Goal: Task Accomplishment & Management: Use online tool/utility

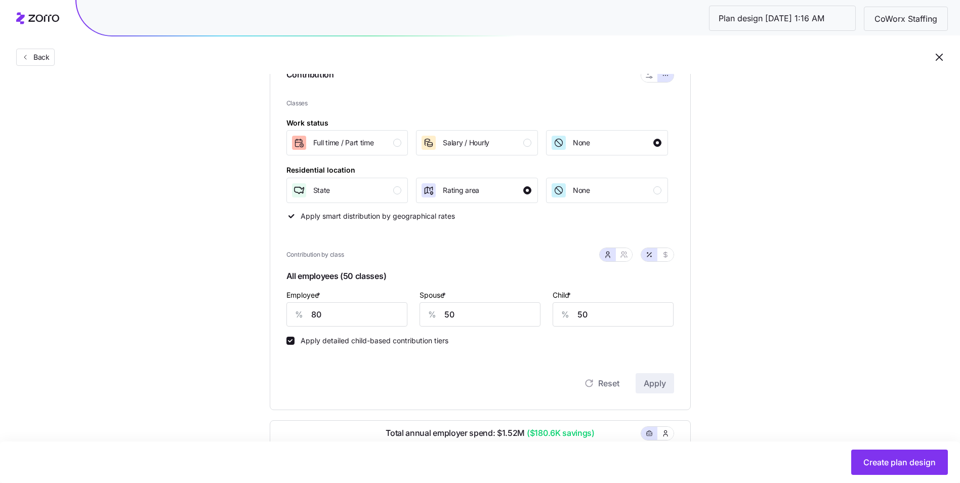
scroll to position [121, 0]
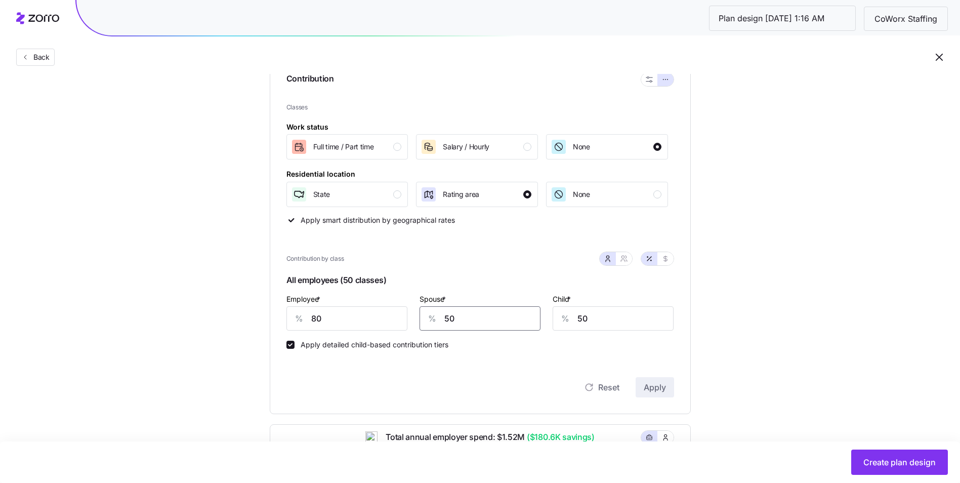
click at [460, 318] on input "50" at bounding box center [480, 318] width 121 height 24
type input "450"
type input "45"
click at [488, 319] on input "450" at bounding box center [480, 318] width 121 height 24
type input "45"
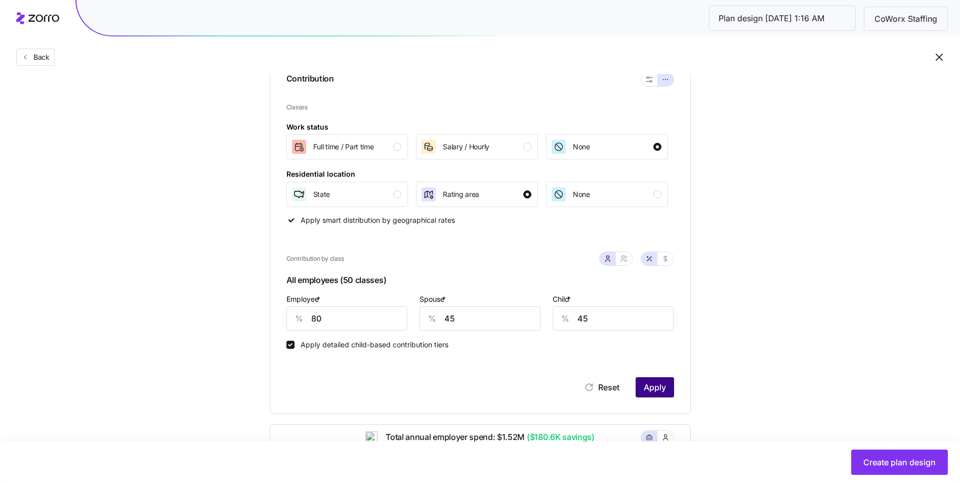
click at [662, 389] on span "Apply" at bounding box center [655, 387] width 22 height 12
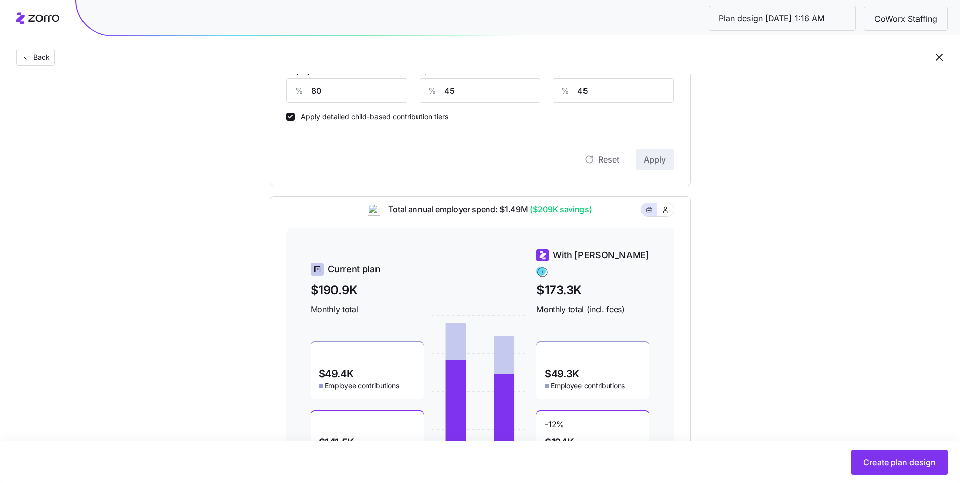
scroll to position [425, 0]
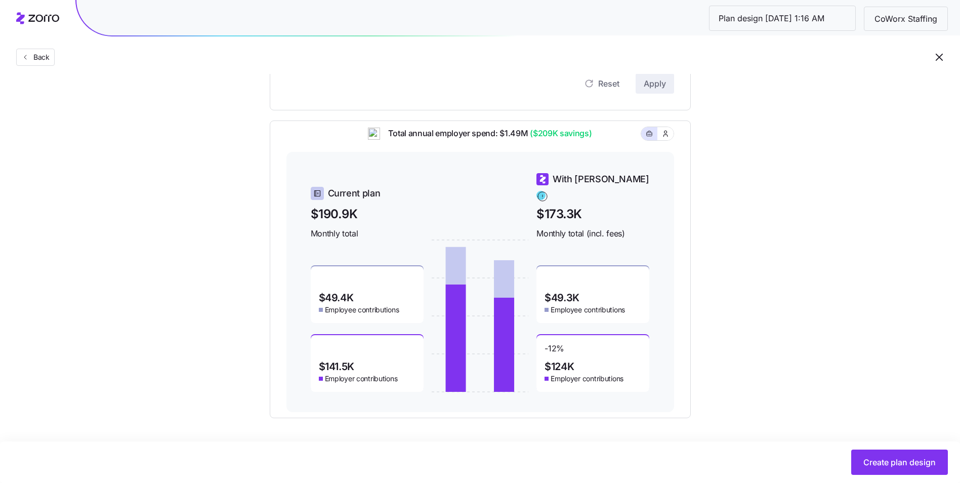
click at [744, 300] on div "Set your contribution Compliant Industry Generous Current Recommended Contribut…" at bounding box center [480, 41] width 960 height 754
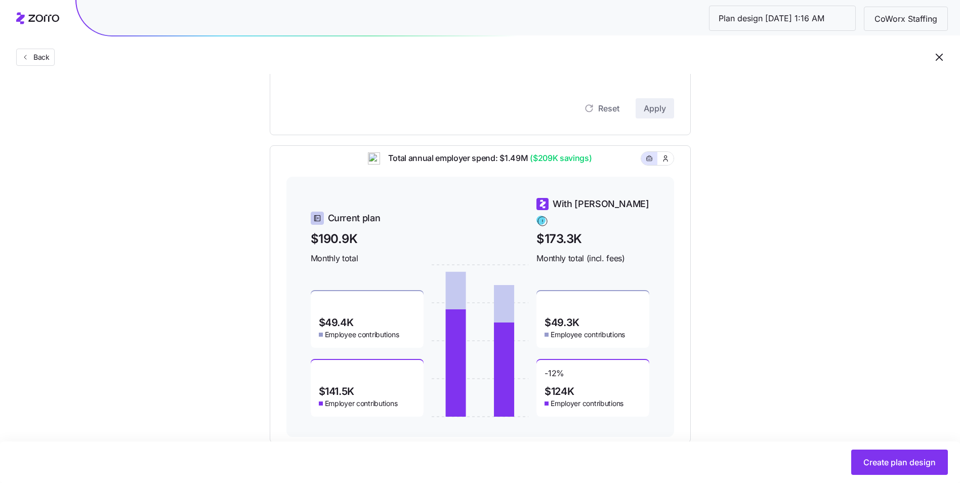
scroll to position [405, 0]
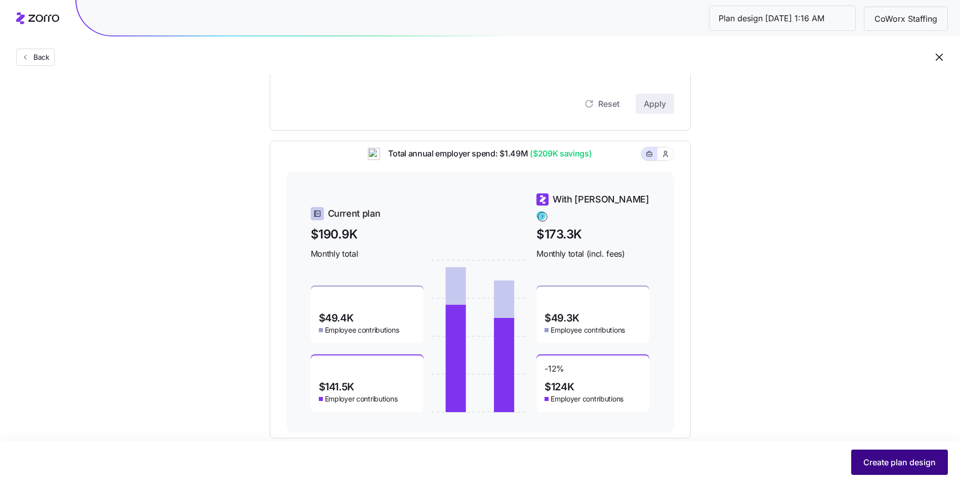
click at [890, 466] on span "Create plan design" at bounding box center [900, 462] width 72 height 12
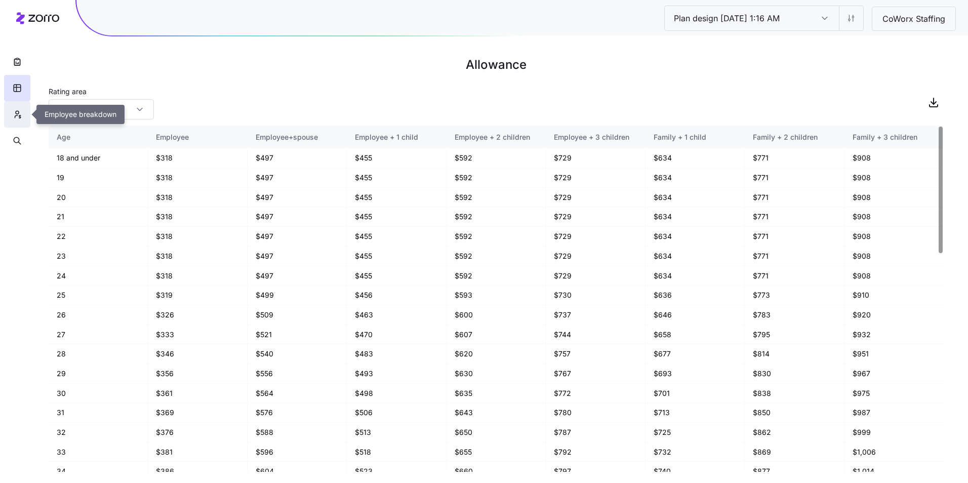
click at [26, 115] on button "button" at bounding box center [17, 114] width 26 height 26
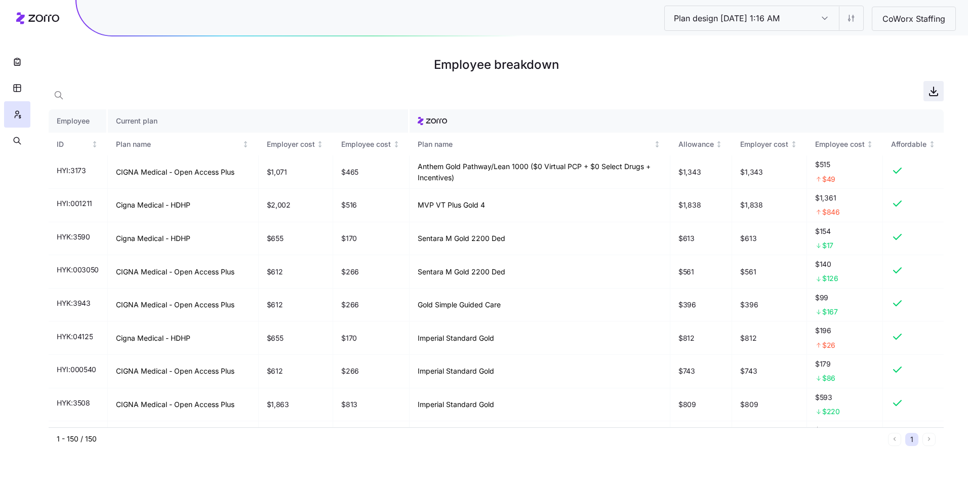
click at [932, 98] on span "button" at bounding box center [933, 90] width 19 height 19
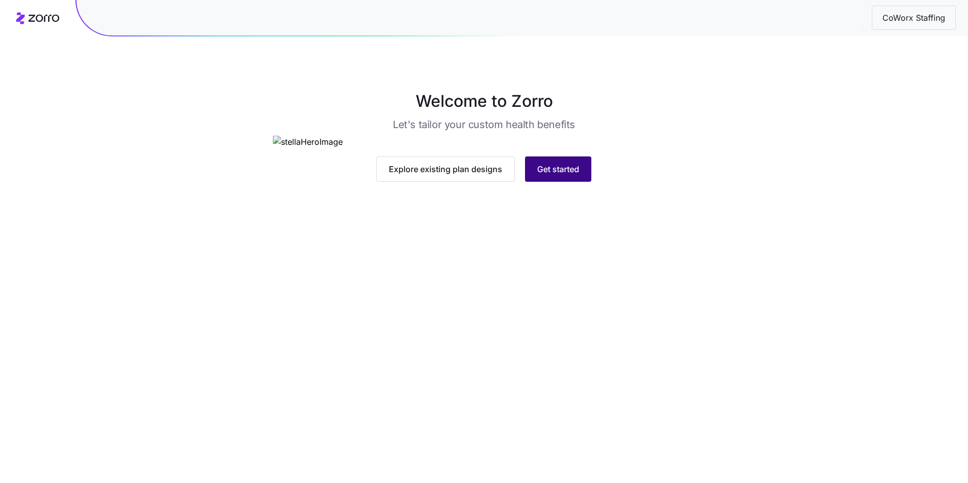
click at [547, 182] on button "Get started" at bounding box center [558, 168] width 66 height 25
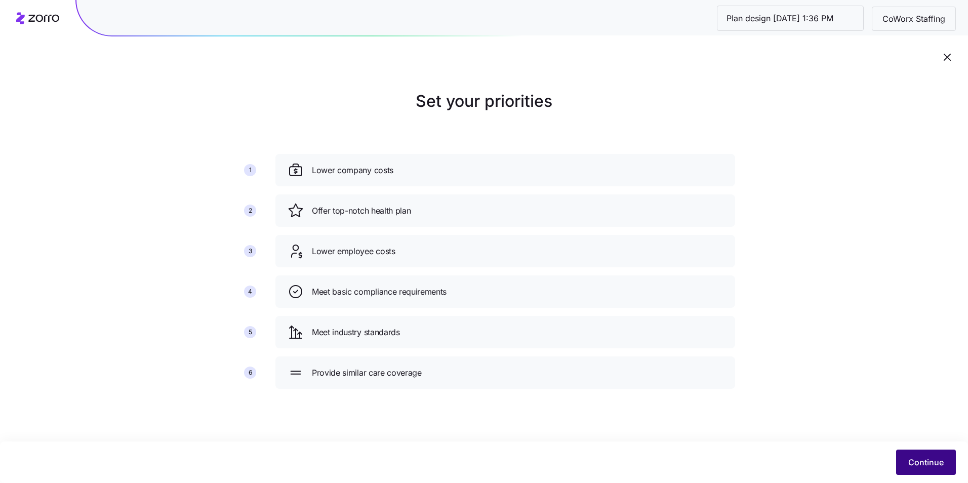
click at [920, 471] on button "Continue" at bounding box center [926, 461] width 60 height 25
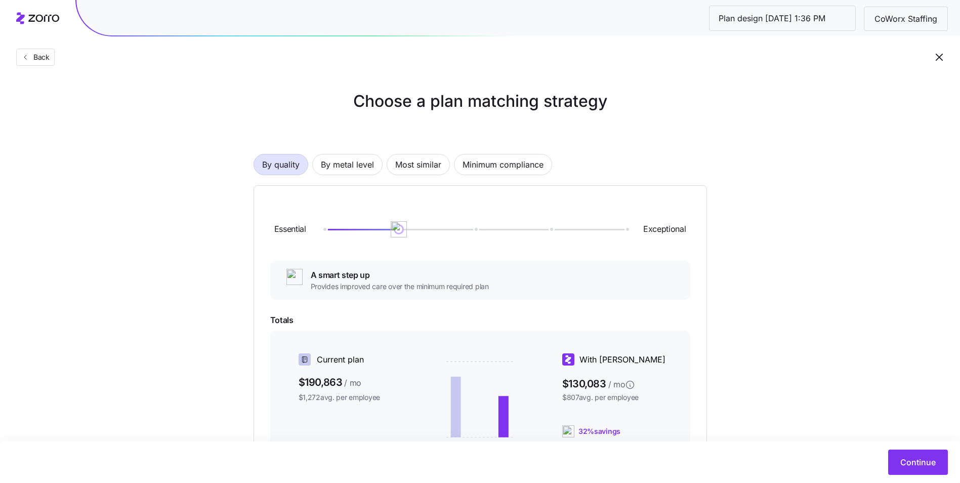
drag, startPoint x: 359, startPoint y: 159, endPoint x: 426, endPoint y: 194, distance: 75.2
click at [359, 157] on span "By metal level" at bounding box center [347, 164] width 53 height 20
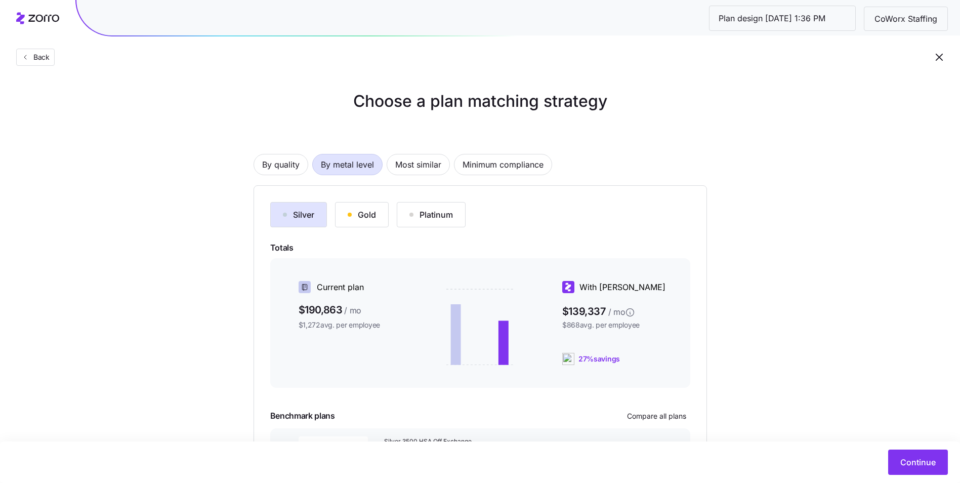
click at [368, 217] on div "Gold" at bounding box center [362, 215] width 28 height 12
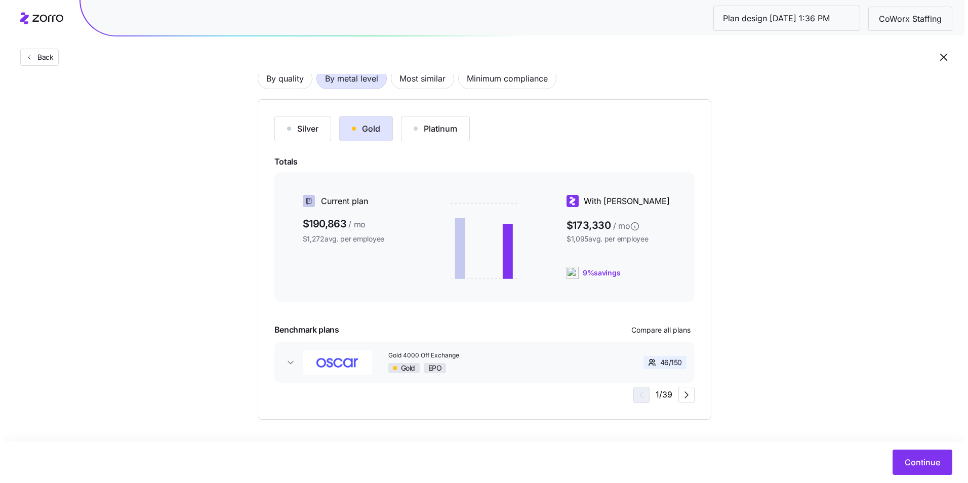
scroll to position [88, 0]
click at [910, 457] on span "Continue" at bounding box center [917, 462] width 35 height 12
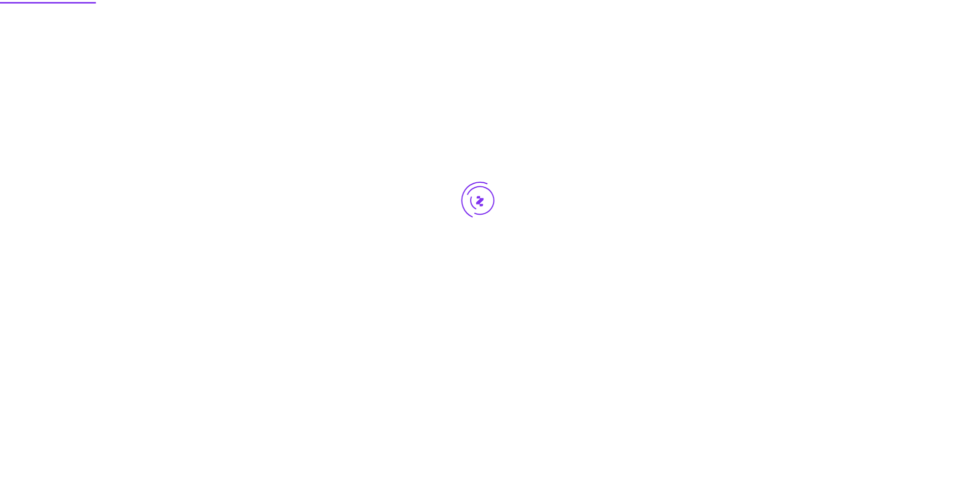
scroll to position [0, 0]
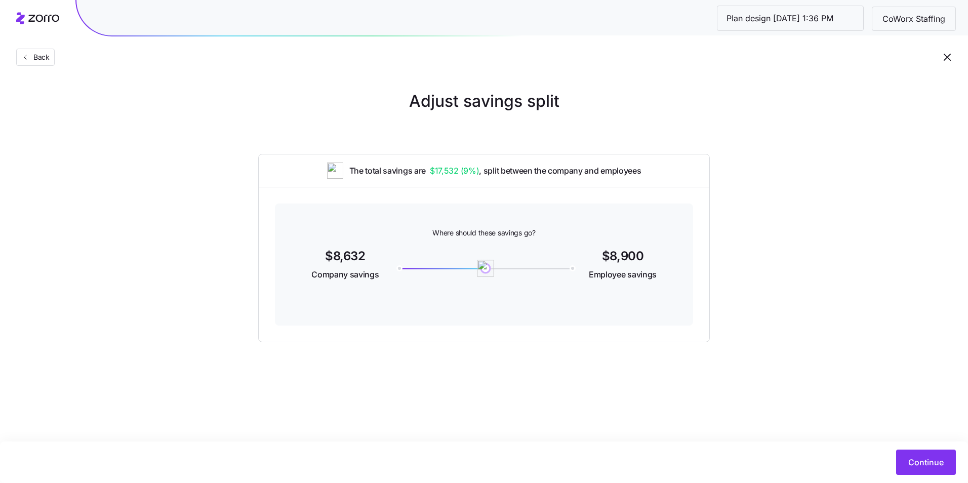
drag, startPoint x: 391, startPoint y: 268, endPoint x: 485, endPoint y: 268, distance: 94.1
click at [485, 268] on img at bounding box center [485, 268] width 17 height 17
click at [916, 461] on span "Continue" at bounding box center [925, 462] width 35 height 12
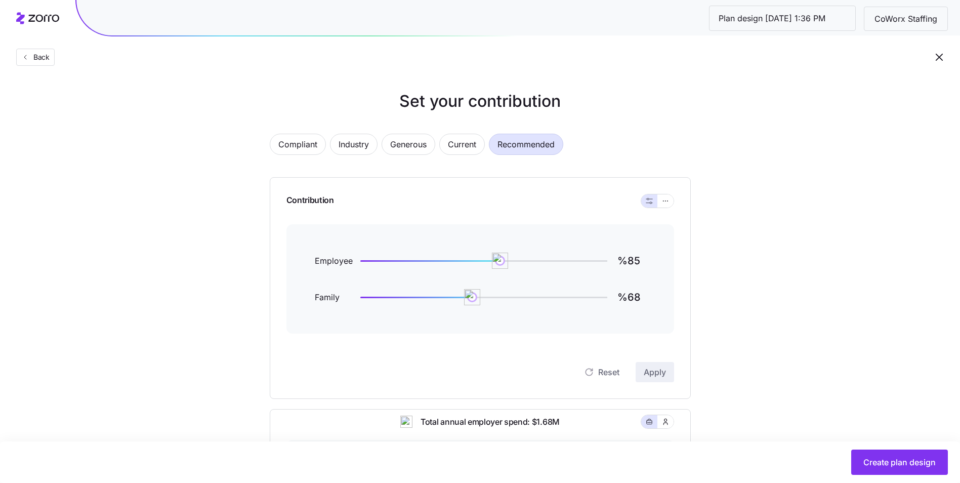
scroll to position [51, 0]
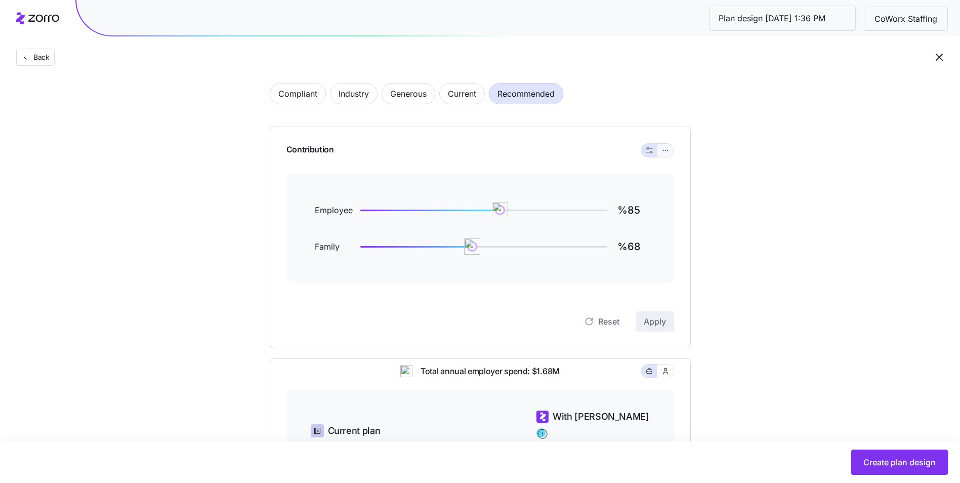
click at [662, 151] on icon "button" at bounding box center [665, 150] width 7 height 12
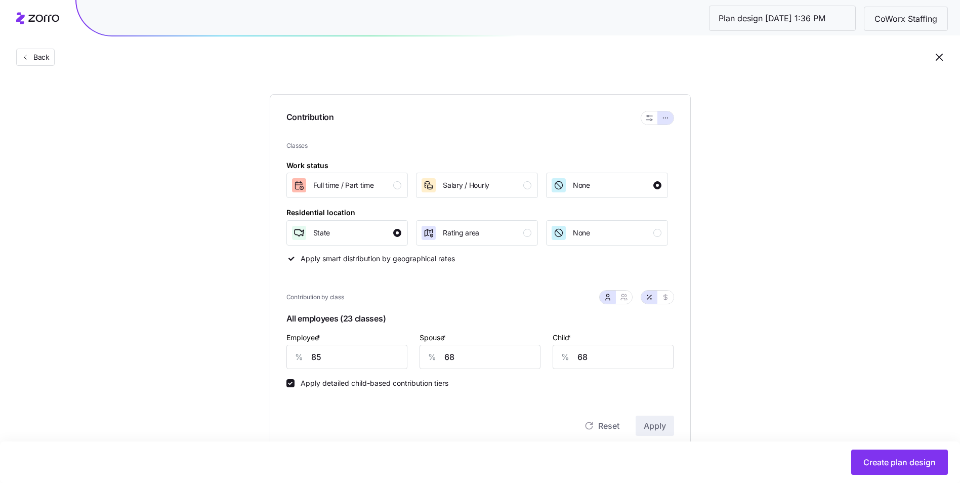
scroll to position [101, 0]
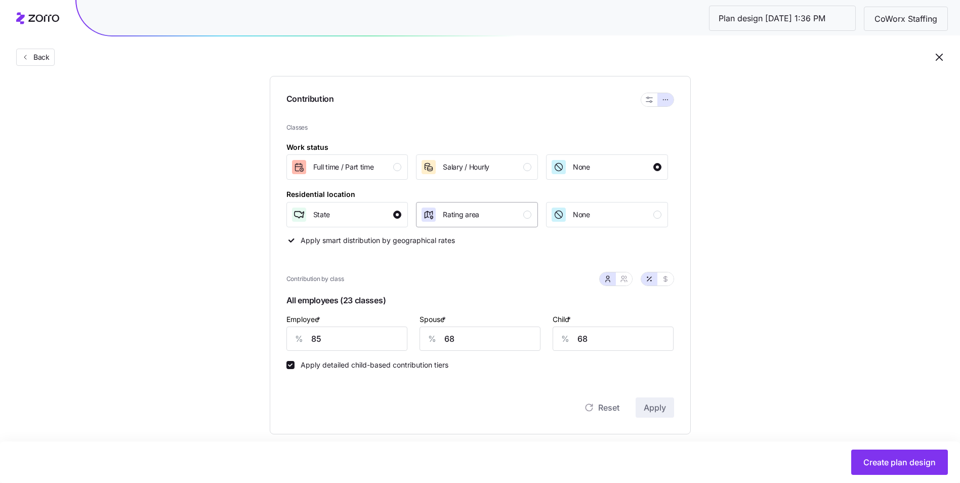
click at [480, 224] on button "Rating area" at bounding box center [477, 214] width 122 height 25
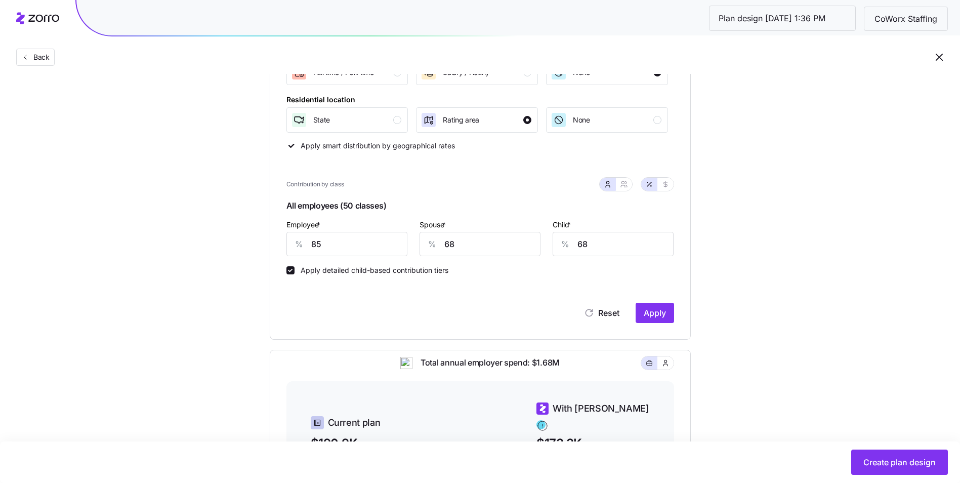
scroll to position [202, 0]
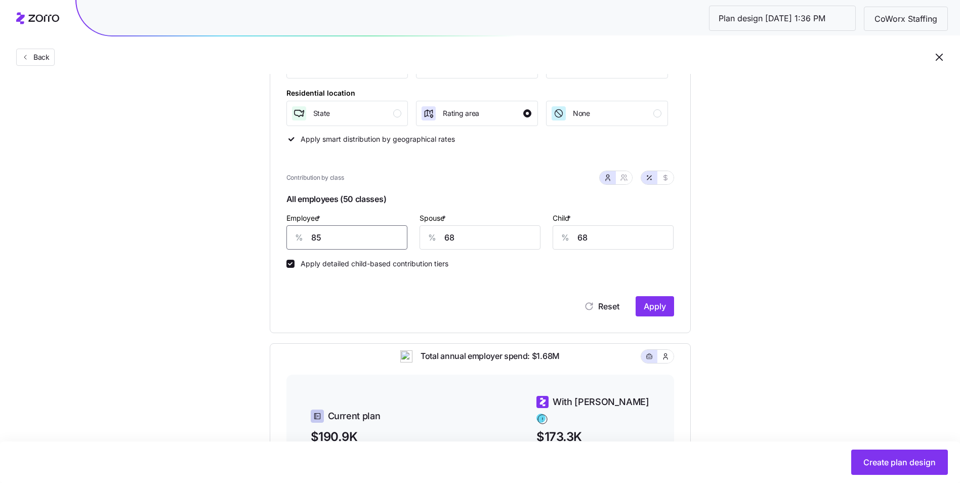
drag, startPoint x: 347, startPoint y: 237, endPoint x: 268, endPoint y: 236, distance: 79.5
click at [268, 236] on div "Compliant Industry Generous Current Recommended Contribution Classes Work statu…" at bounding box center [481, 280] width 454 height 722
type input "90"
type input "70"
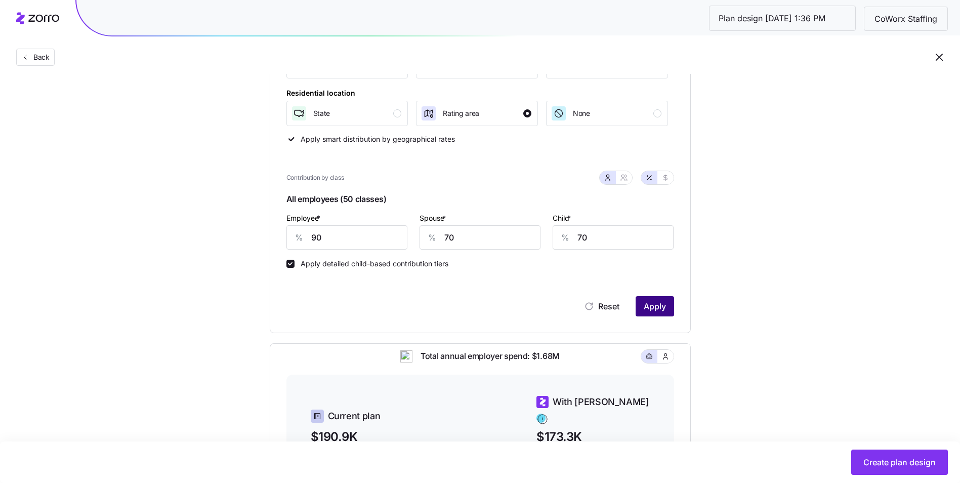
click at [661, 307] on span "Apply" at bounding box center [655, 306] width 22 height 12
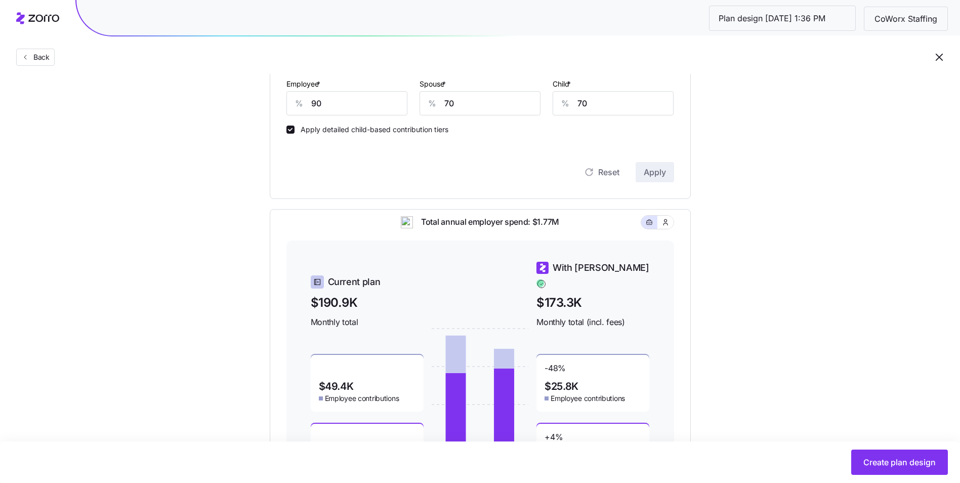
scroll to position [354, 0]
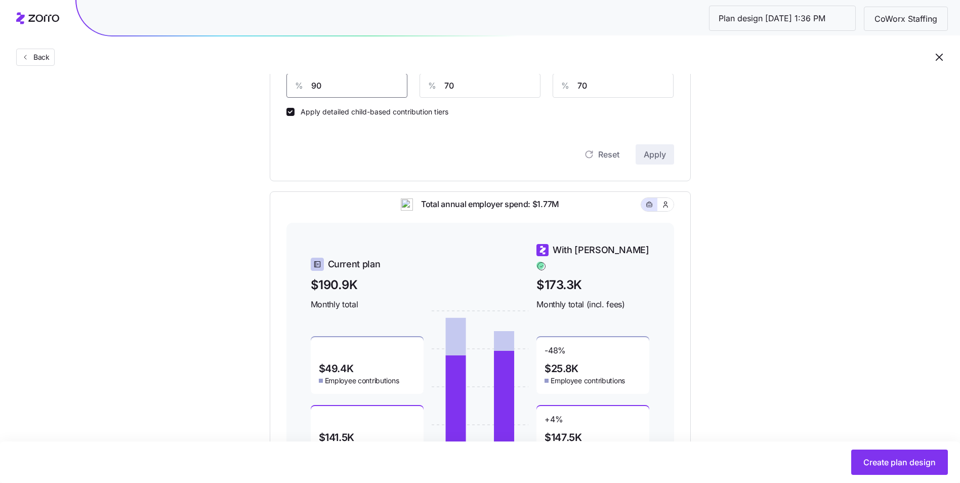
click at [328, 88] on input "90" at bounding box center [346, 85] width 121 height 24
type input "95"
click at [656, 162] on button "Apply" at bounding box center [655, 154] width 38 height 20
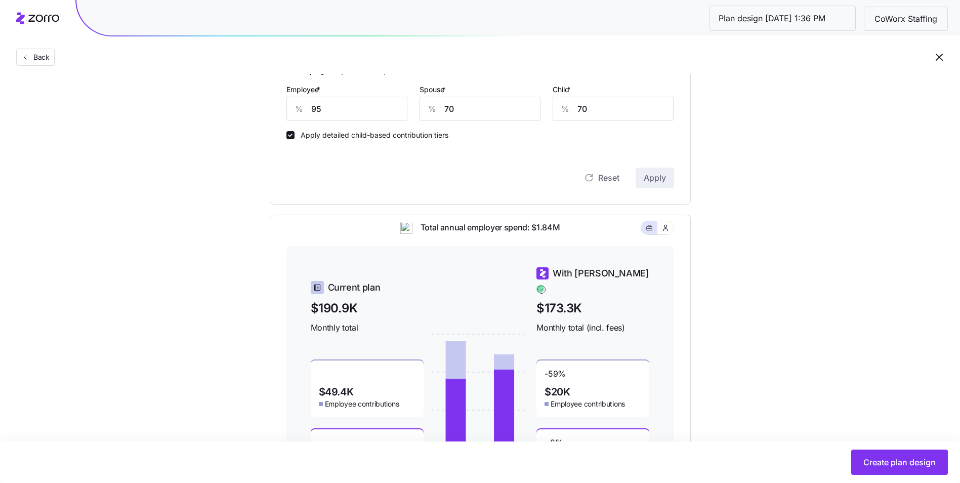
scroll to position [253, 0]
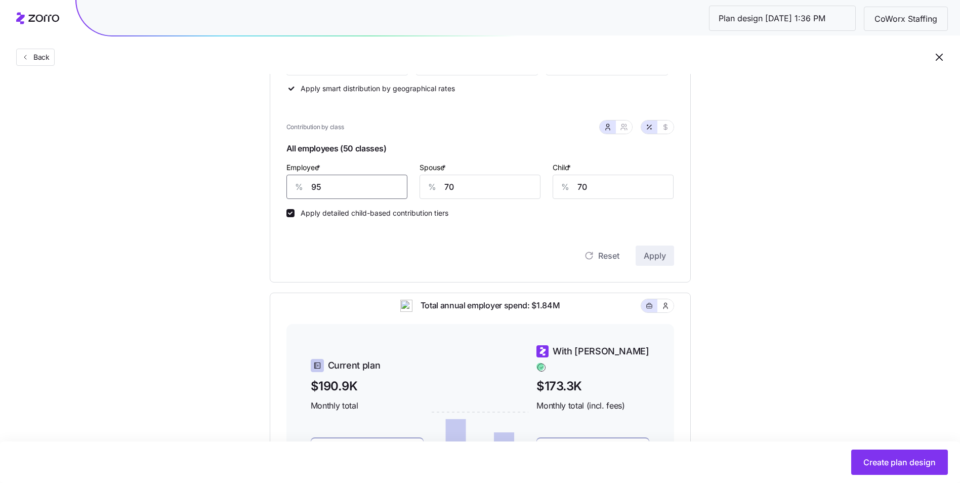
drag, startPoint x: 329, startPoint y: 188, endPoint x: 306, endPoint y: 186, distance: 22.9
click at [309, 187] on div "% 95" at bounding box center [346, 187] width 121 height 24
type input "100"
type input "80"
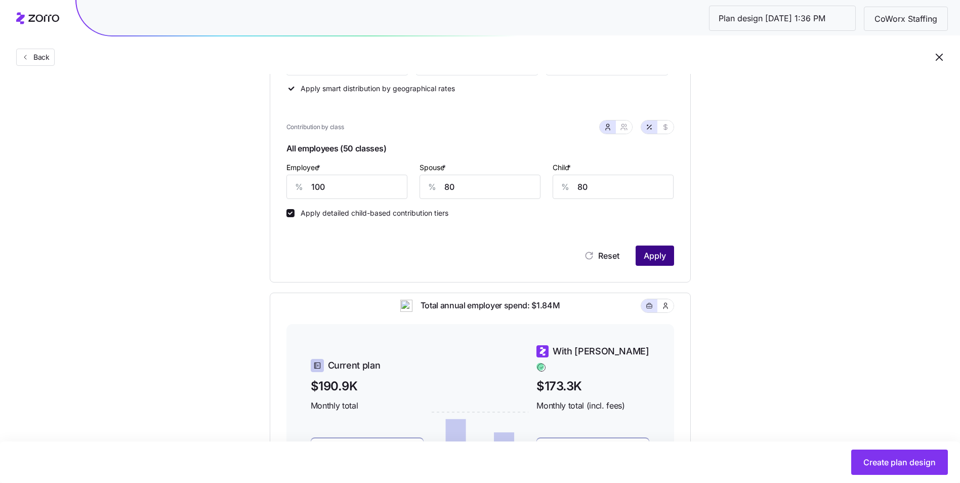
click at [656, 247] on button "Apply" at bounding box center [655, 255] width 38 height 20
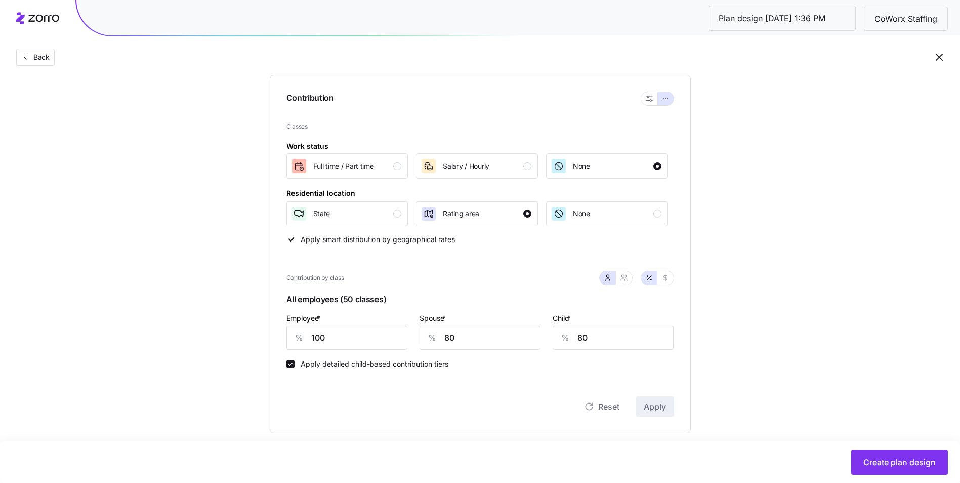
scroll to position [101, 0]
click at [455, 339] on input "80" at bounding box center [480, 338] width 121 height 24
type input "85"
click at [655, 400] on button "Apply" at bounding box center [655, 407] width 38 height 20
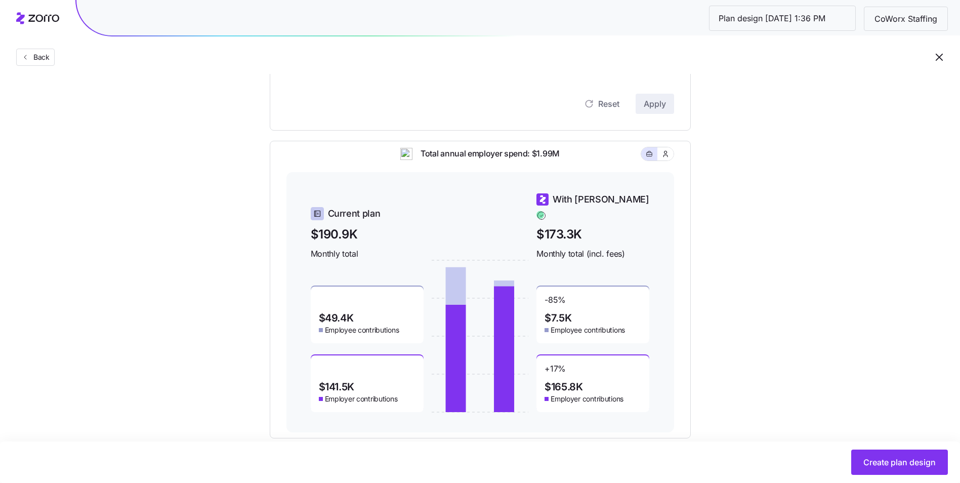
scroll to position [425, 0]
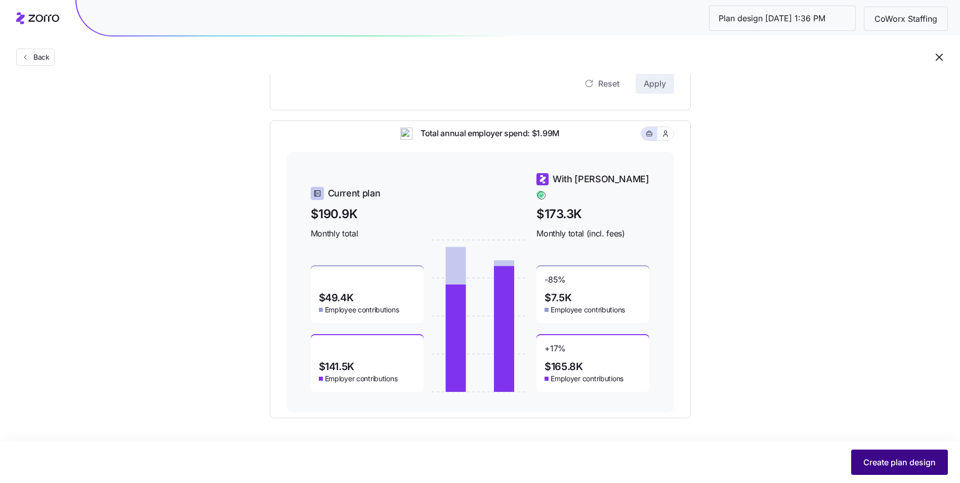
click at [897, 463] on span "Create plan design" at bounding box center [900, 462] width 72 height 12
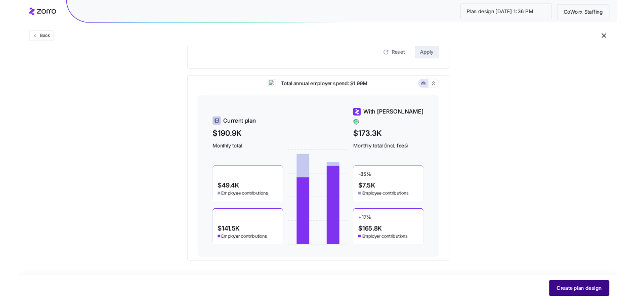
scroll to position [0, 0]
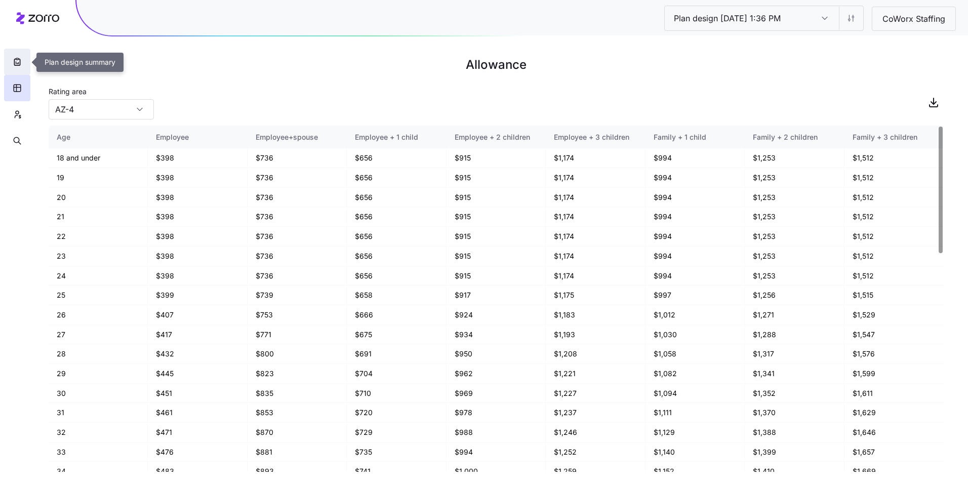
click at [20, 64] on icon "button" at bounding box center [17, 62] width 6 height 7
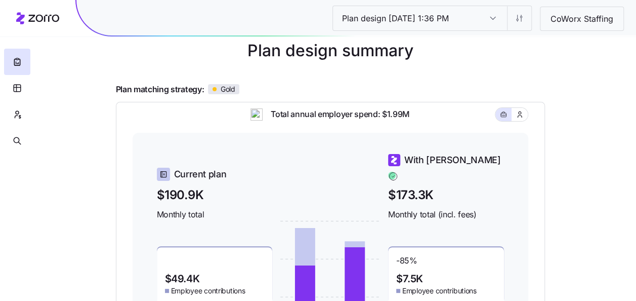
scroll to position [152, 0]
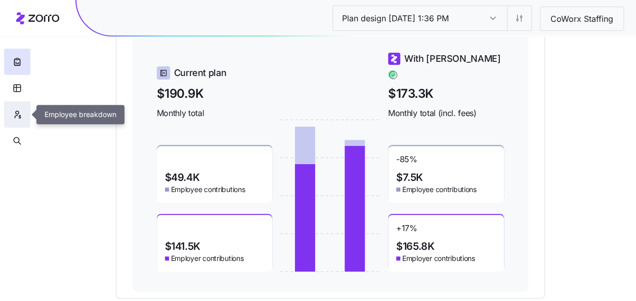
click at [20, 109] on icon "button" at bounding box center [17, 114] width 9 height 10
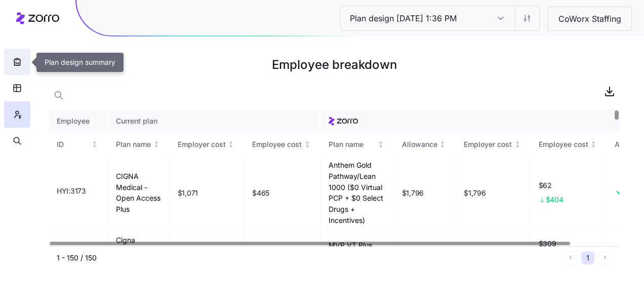
click at [16, 60] on icon "button" at bounding box center [17, 59] width 3 height 2
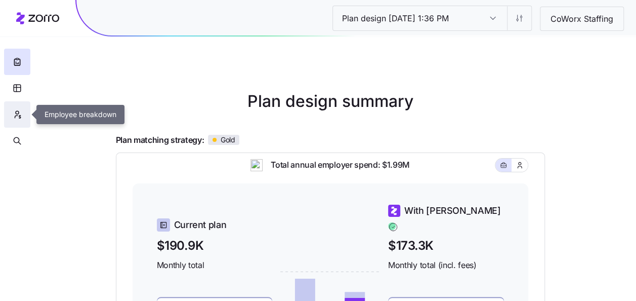
click at [22, 114] on button "button" at bounding box center [17, 114] width 26 height 26
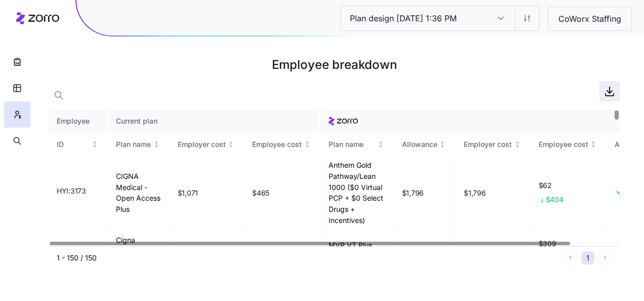
click at [608, 88] on icon "button" at bounding box center [609, 91] width 12 height 12
